Goal: Task Accomplishment & Management: Complete application form

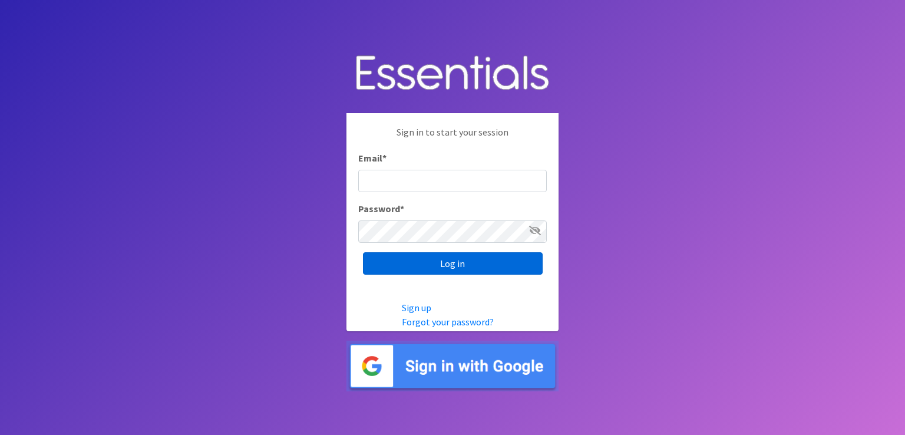
type input "[EMAIL_ADDRESS][DOMAIN_NAME]"
click at [419, 272] on input "Log in" at bounding box center [453, 263] width 180 height 22
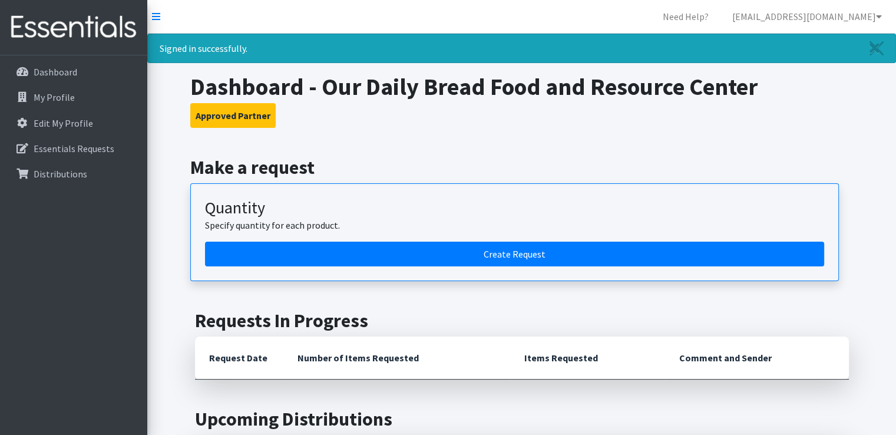
scroll to position [59, 0]
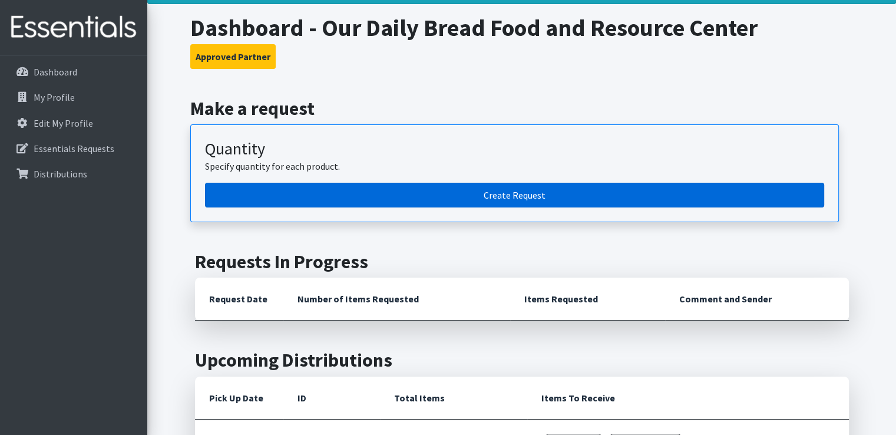
click at [407, 191] on link "Create Request" at bounding box center [514, 195] width 619 height 25
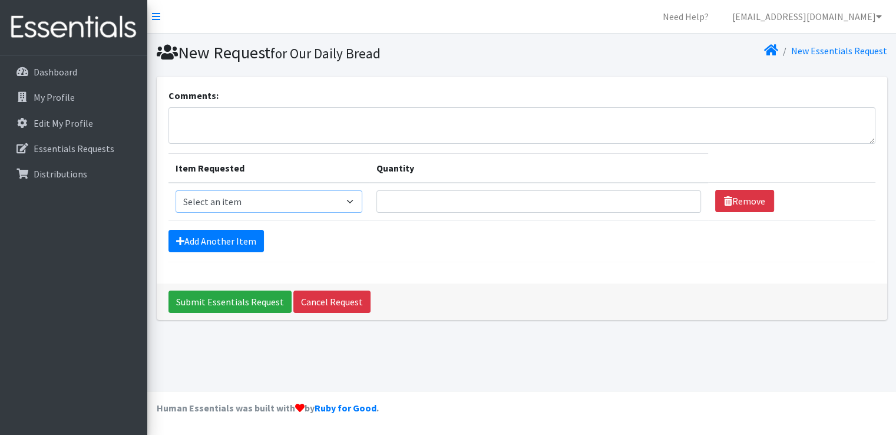
click at [250, 203] on select "Select an item Pad Kits Tampon Kit" at bounding box center [269, 201] width 187 height 22
select select "12263"
click at [176, 190] on select "Select an item Pad Kits Tampon Kit" at bounding box center [269, 201] width 187 height 22
click at [443, 199] on input "Quantity" at bounding box center [539, 201] width 325 height 22
type input "60"
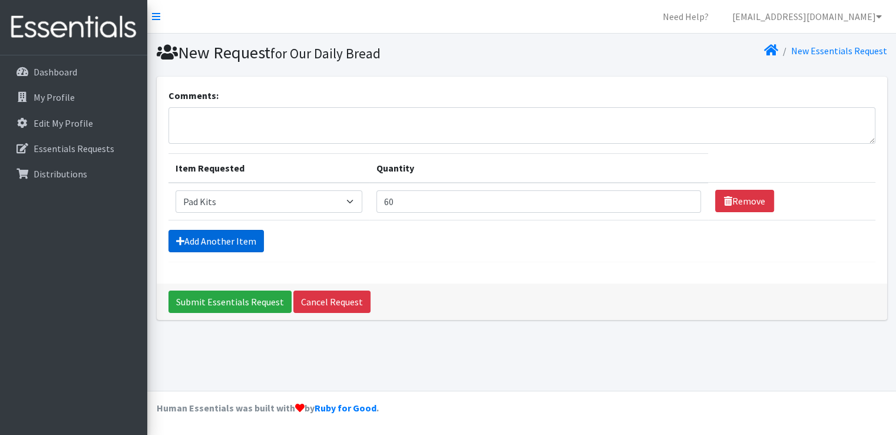
click at [243, 236] on link "Add Another Item" at bounding box center [216, 241] width 95 height 22
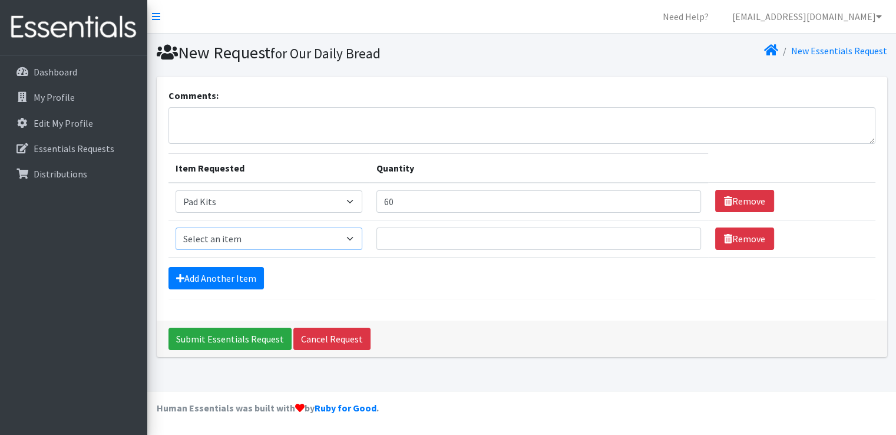
click at [226, 238] on select "Select an item Pad Kits Tampon Kit" at bounding box center [269, 238] width 187 height 22
select select "12262"
click at [176, 227] on select "Select an item Pad Kits Tampon Kit" at bounding box center [269, 238] width 187 height 22
click at [388, 235] on input "Quantity" at bounding box center [539, 238] width 325 height 22
type input "60"
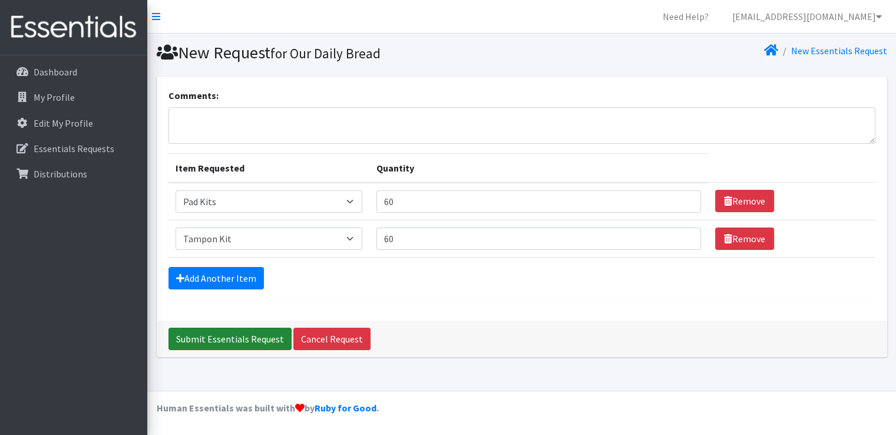
click at [248, 340] on input "Submit Essentials Request" at bounding box center [230, 339] width 123 height 22
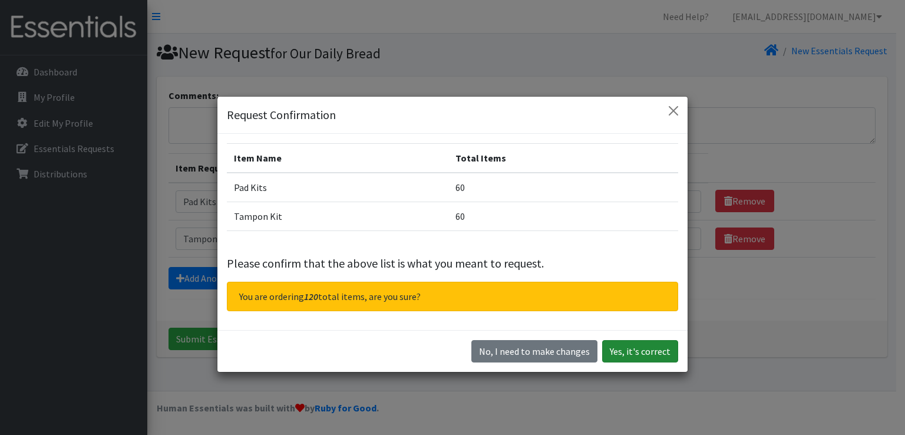
click at [624, 354] on button "Yes, it's correct" at bounding box center [640, 351] width 76 height 22
